Goal: Navigation & Orientation: Find specific page/section

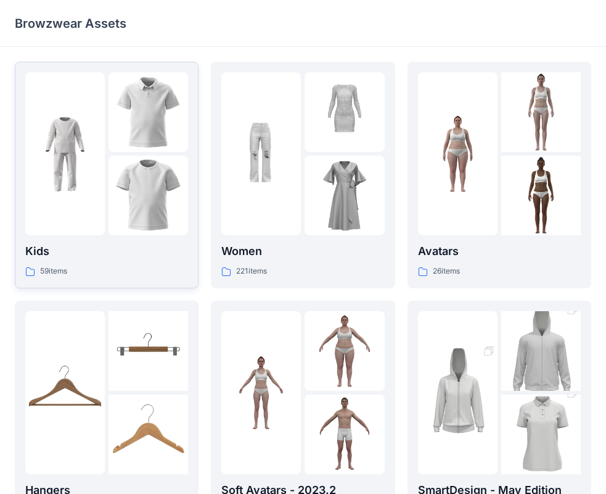
click at [80, 204] on div at bounding box center [65, 153] width 80 height 163
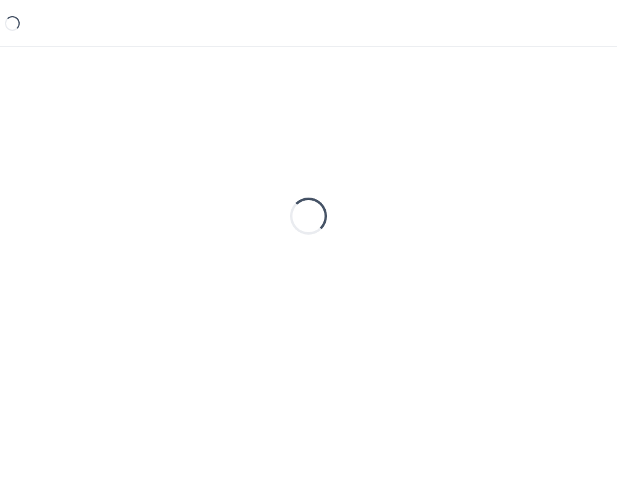
click at [80, 204] on div "Loading..." at bounding box center [308, 216] width 587 height 308
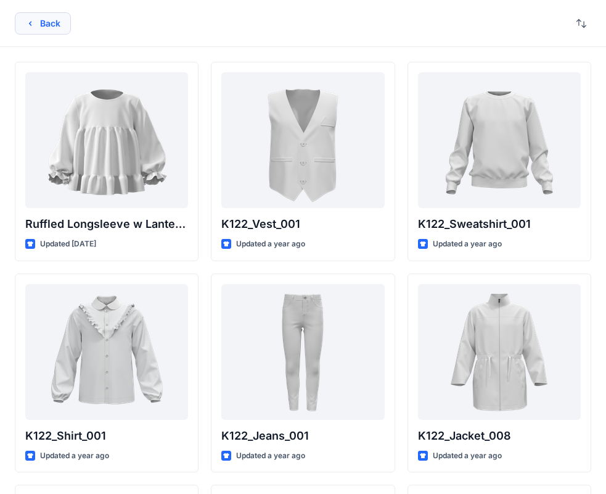
click at [27, 24] on icon "button" at bounding box center [30, 24] width 10 height 10
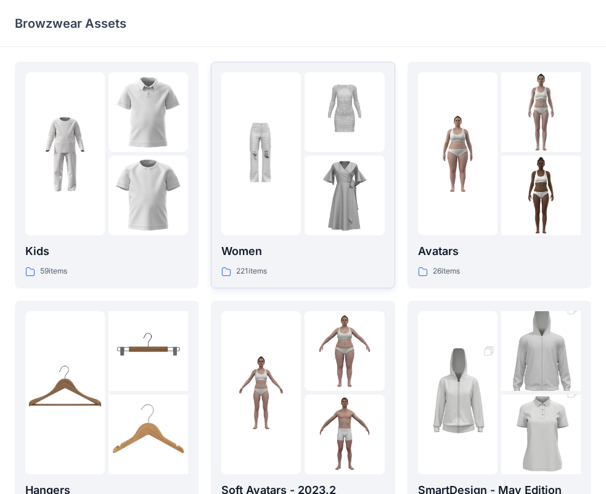
click at [275, 181] on img at bounding box center [261, 154] width 80 height 80
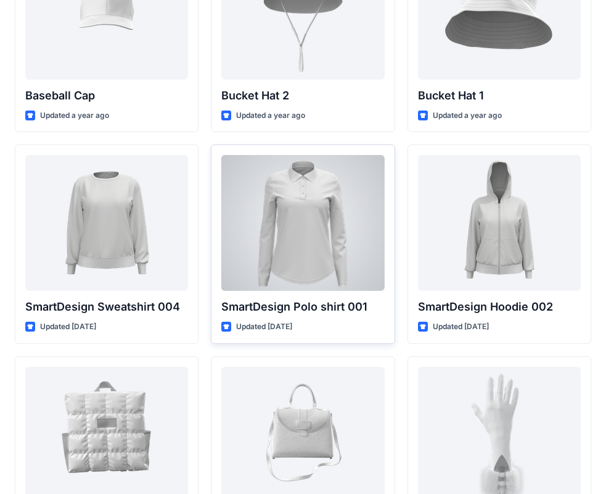
scroll to position [9221, 0]
